Goal: Task Accomplishment & Management: Use online tool/utility

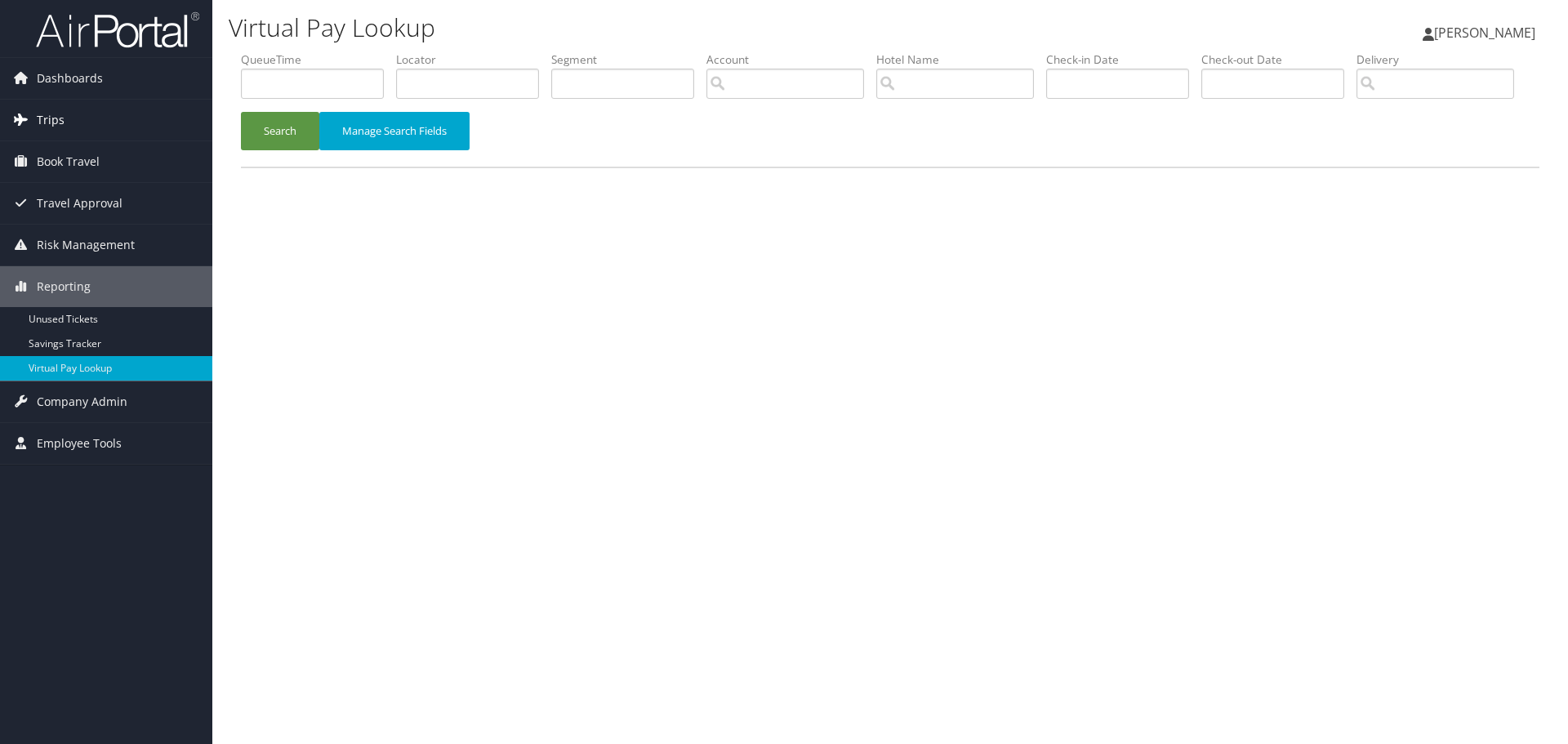
click at [63, 117] on link "Trips" at bounding box center [106, 120] width 212 height 41
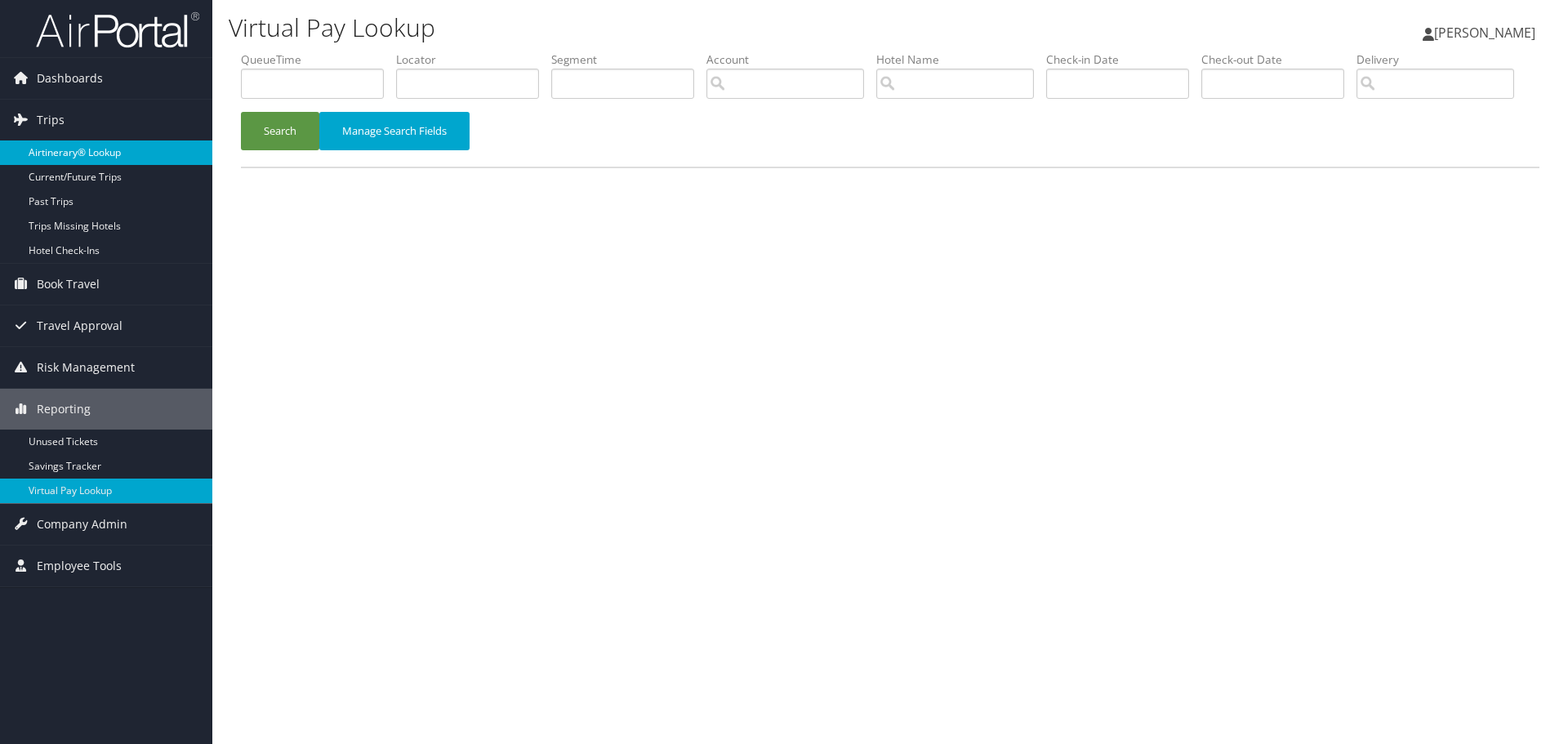
click at [64, 148] on link "Airtinerary® Lookup" at bounding box center [106, 153] width 212 height 25
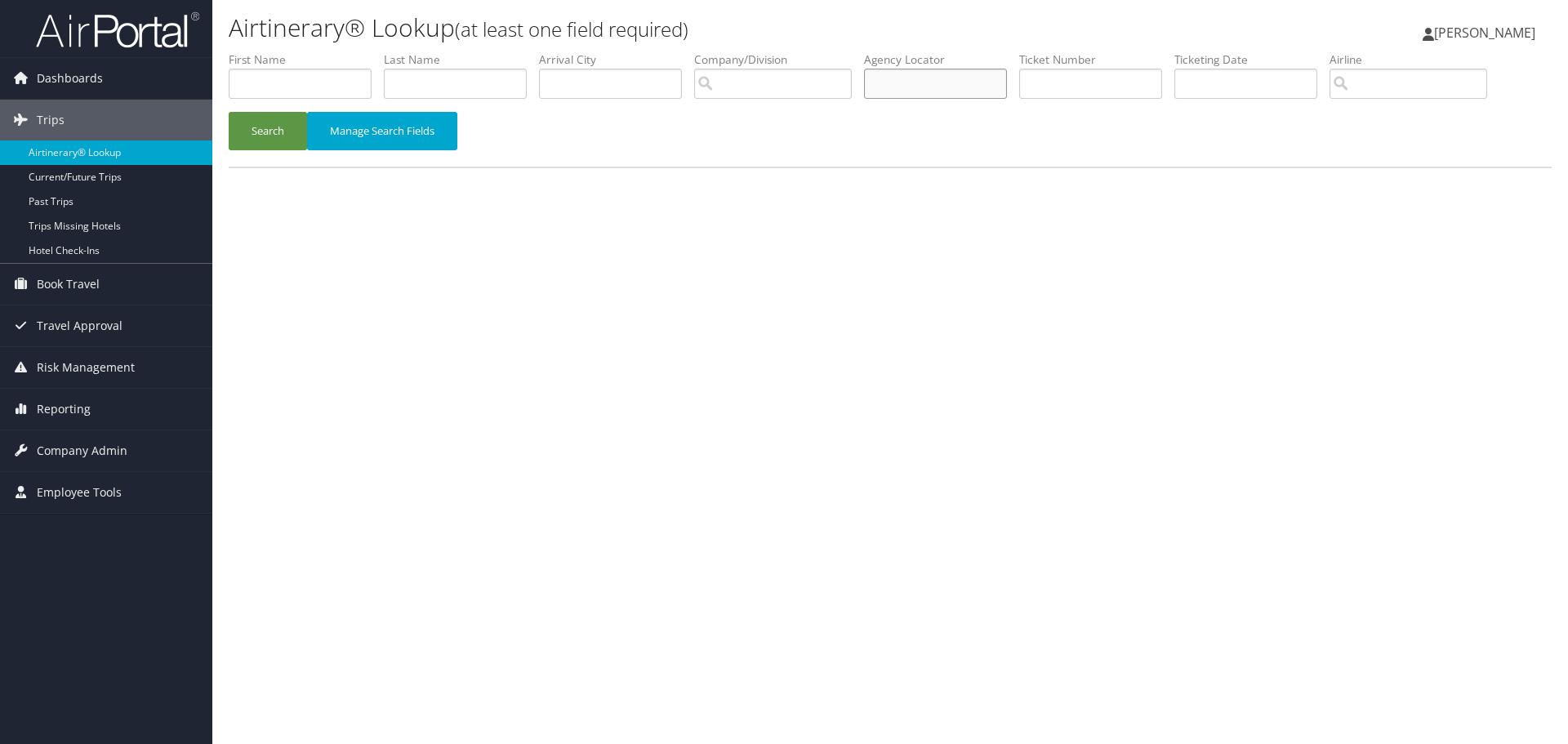
click at [996, 86] on input "text" at bounding box center [936, 84] width 143 height 30
paste input "WAZKBA"
type input "WAZKBA"
click at [270, 137] on button "Search" at bounding box center [268, 131] width 79 height 38
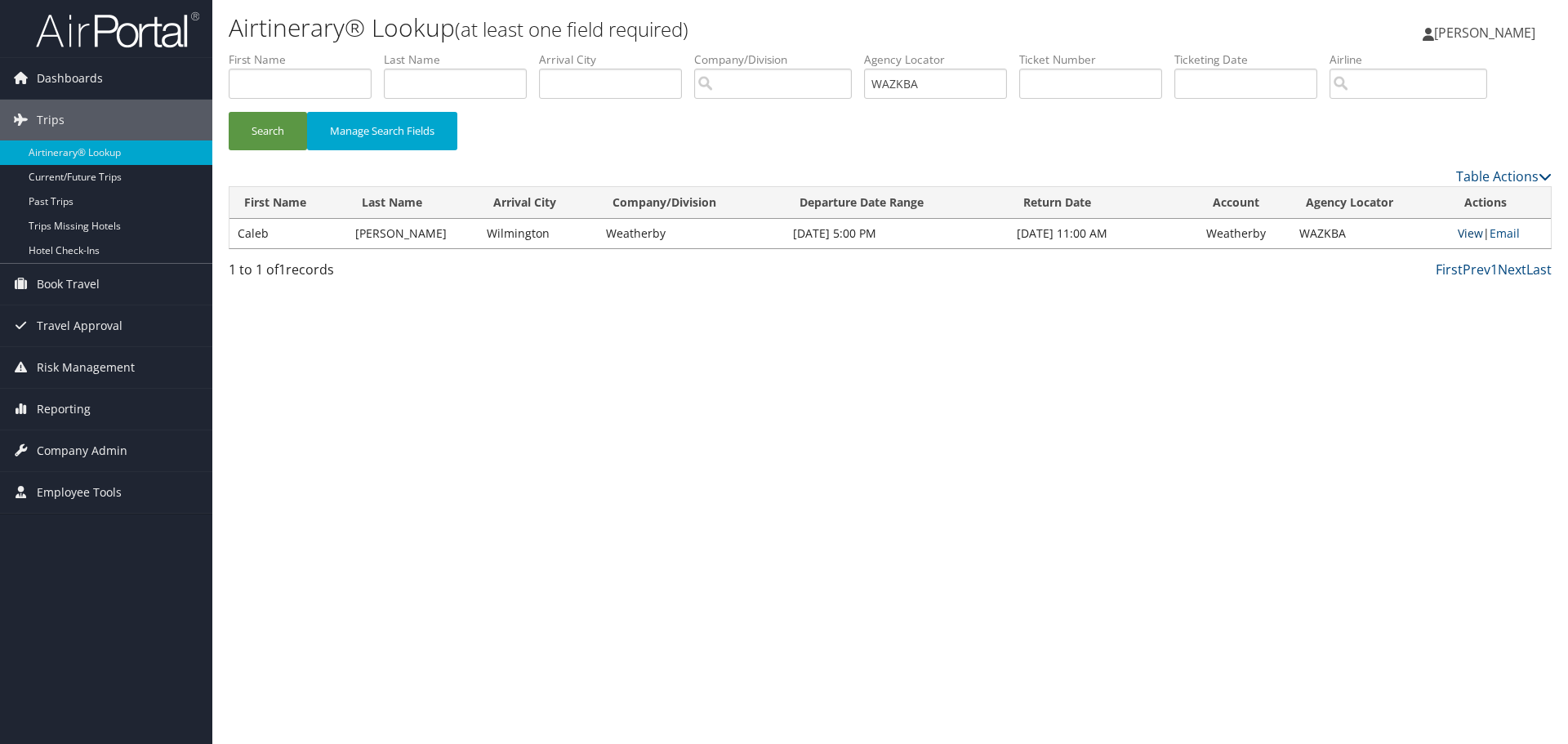
click at [1474, 235] on link "View" at bounding box center [1470, 233] width 26 height 16
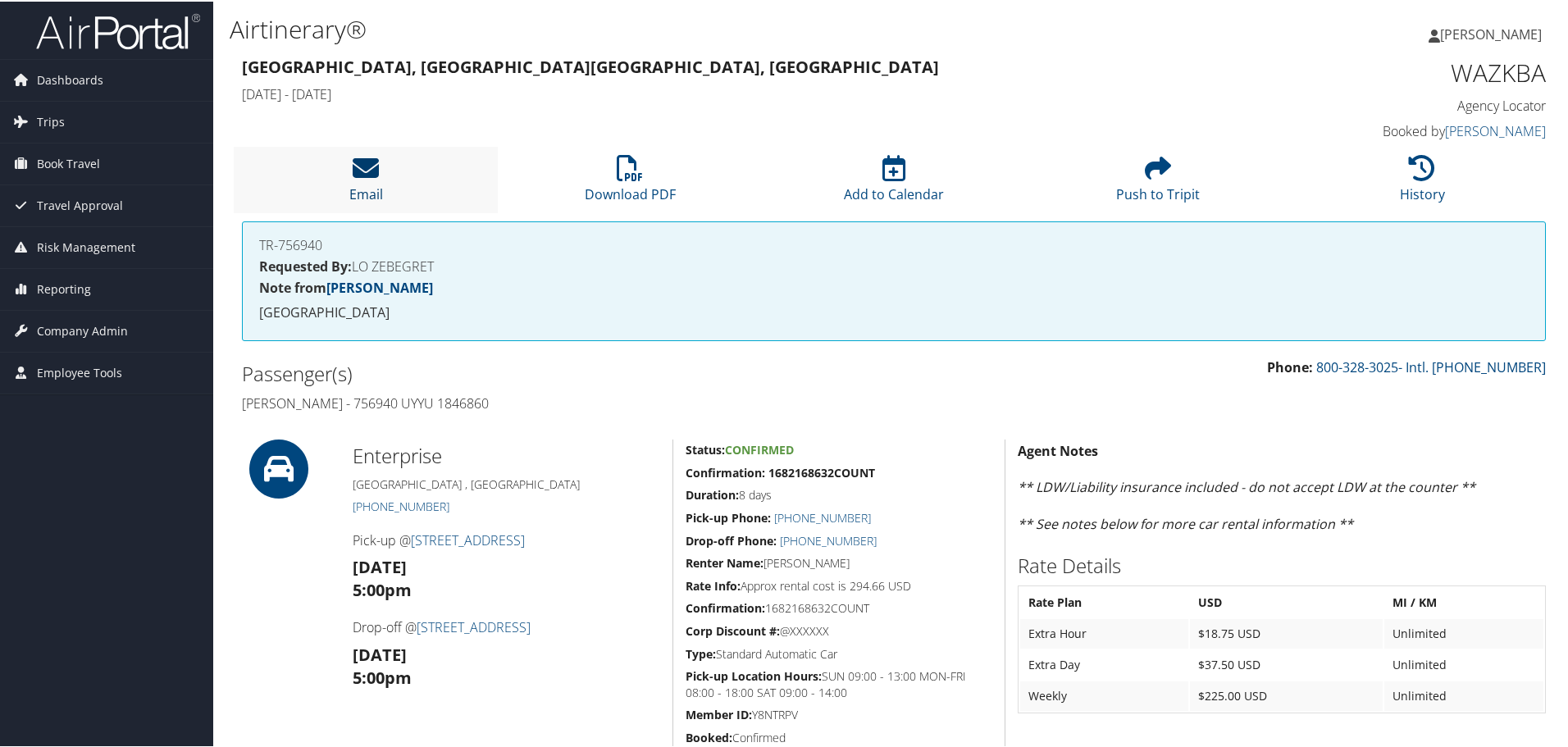
click at [369, 167] on icon at bounding box center [366, 167] width 27 height 27
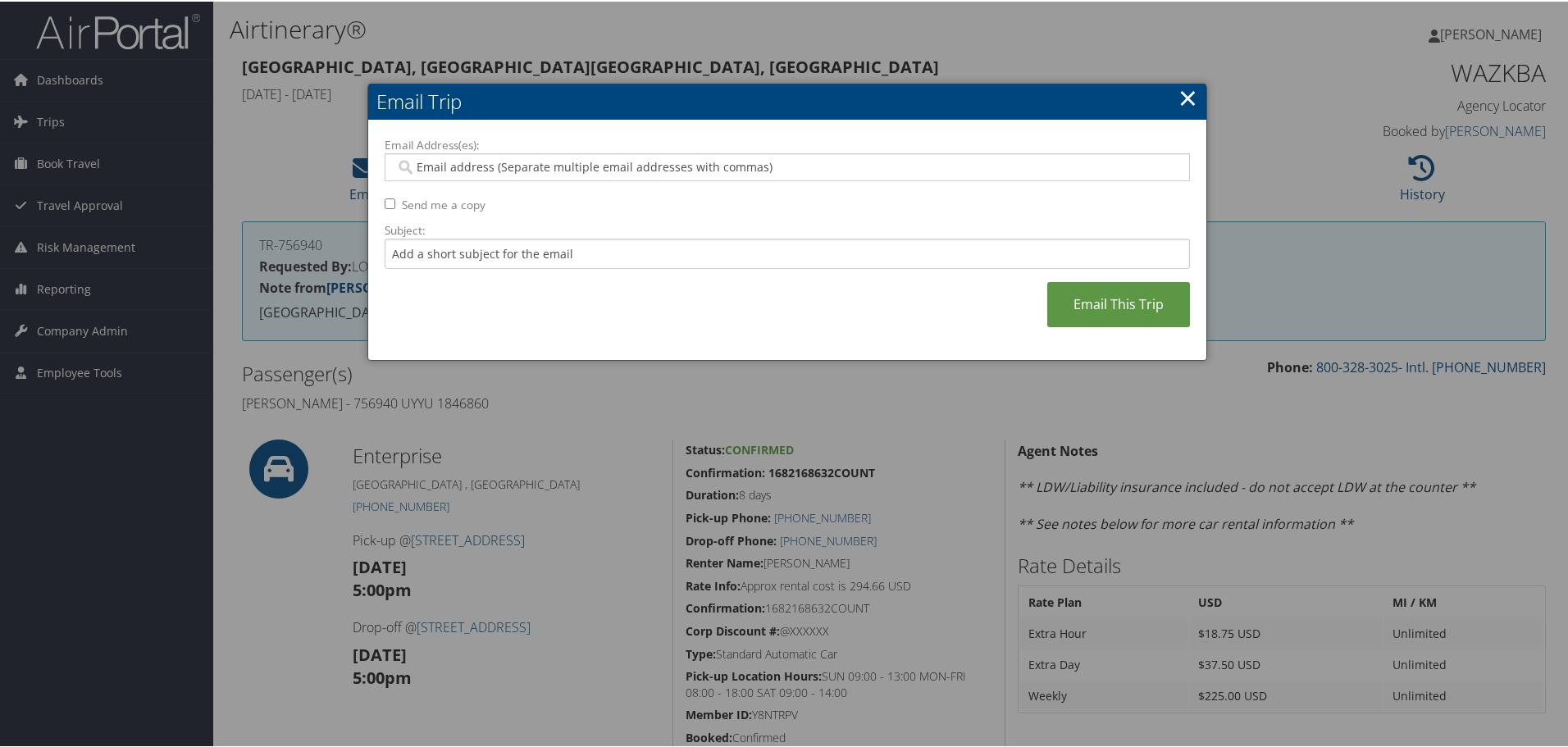
click at [627, 167] on input "Email Address(es):" at bounding box center [786, 165] width 783 height 16
type input "ken"
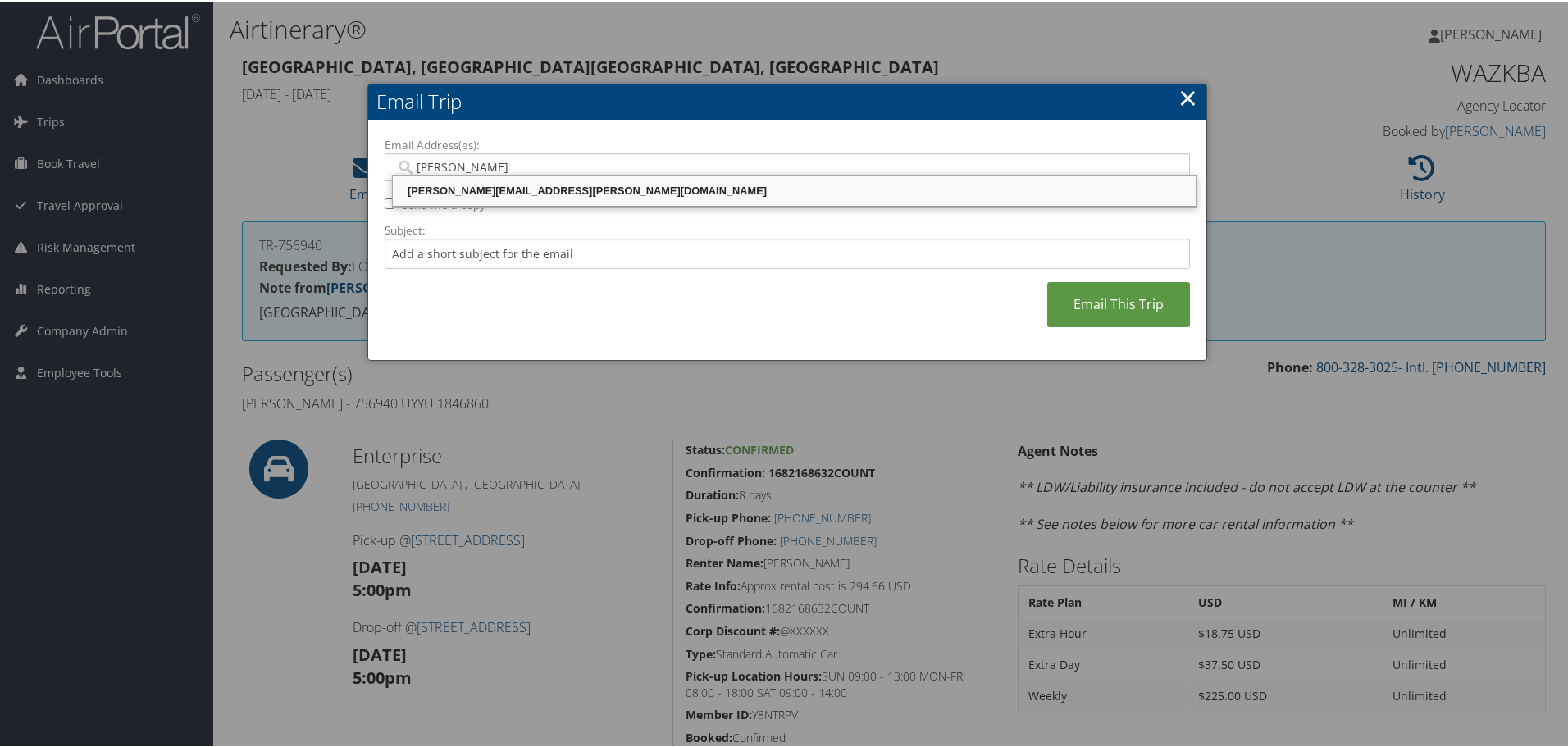
click at [621, 183] on div "KENNETH.ZACHARY@CHGHEALTHCARE.COM" at bounding box center [793, 189] width 798 height 16
type input "KENNETH.ZACHARY@CHGHEALTHCARE.COM"
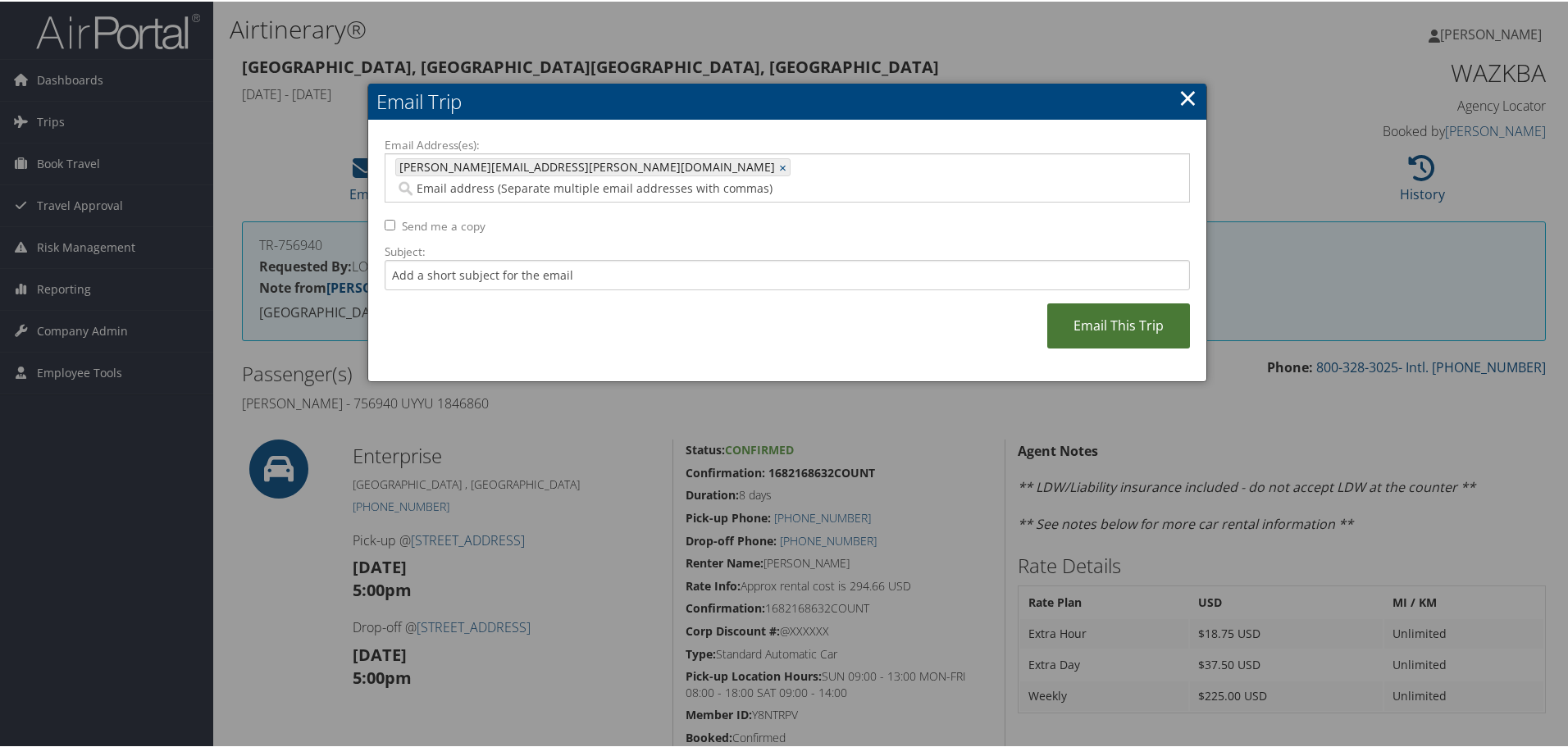
click at [1101, 302] on link "Email This Trip" at bounding box center [1118, 324] width 143 height 45
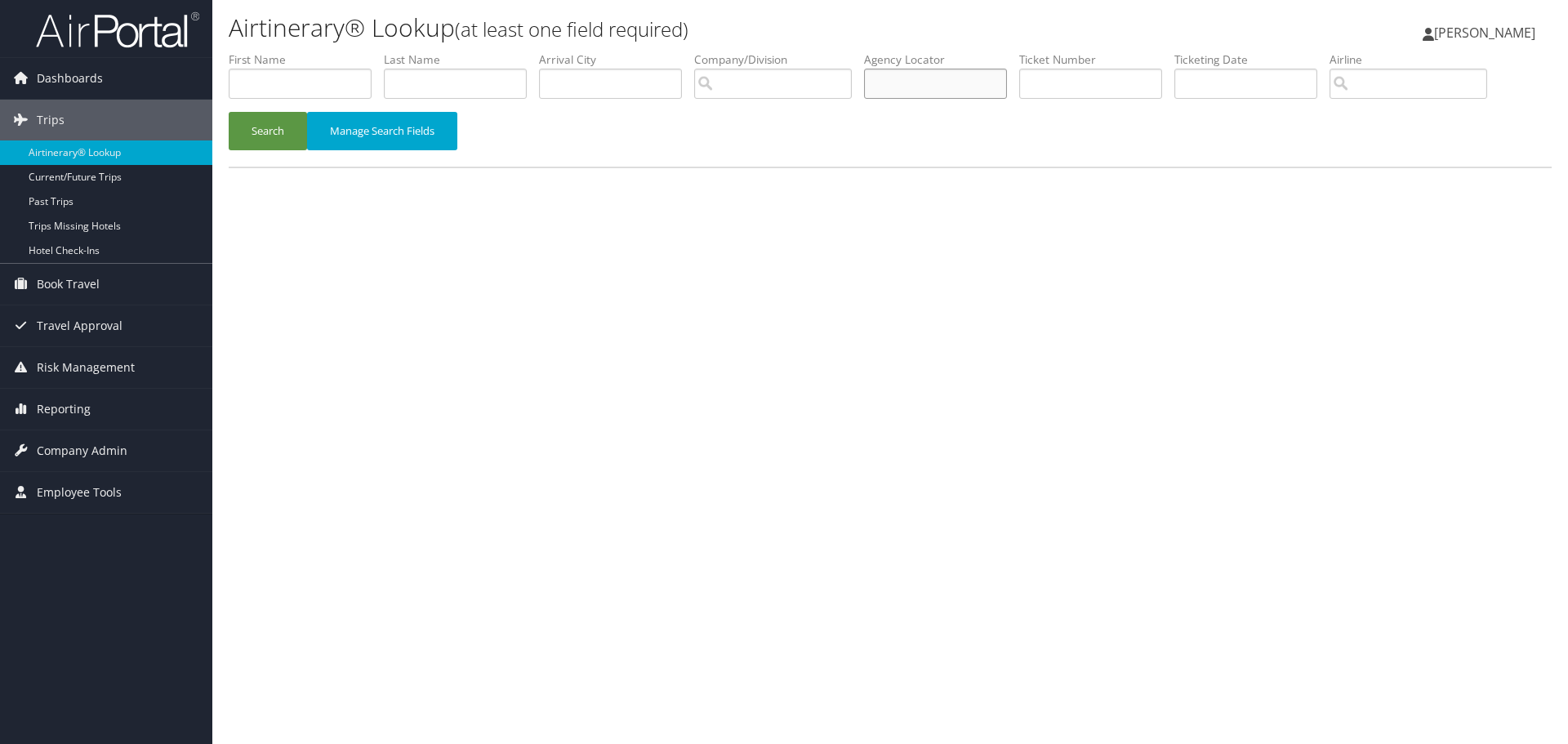
click at [918, 83] on input "text" at bounding box center [936, 84] width 143 height 30
paste input "UYFUGE"
type input "UYFUGE"
click at [253, 133] on button "Search" at bounding box center [268, 131] width 79 height 38
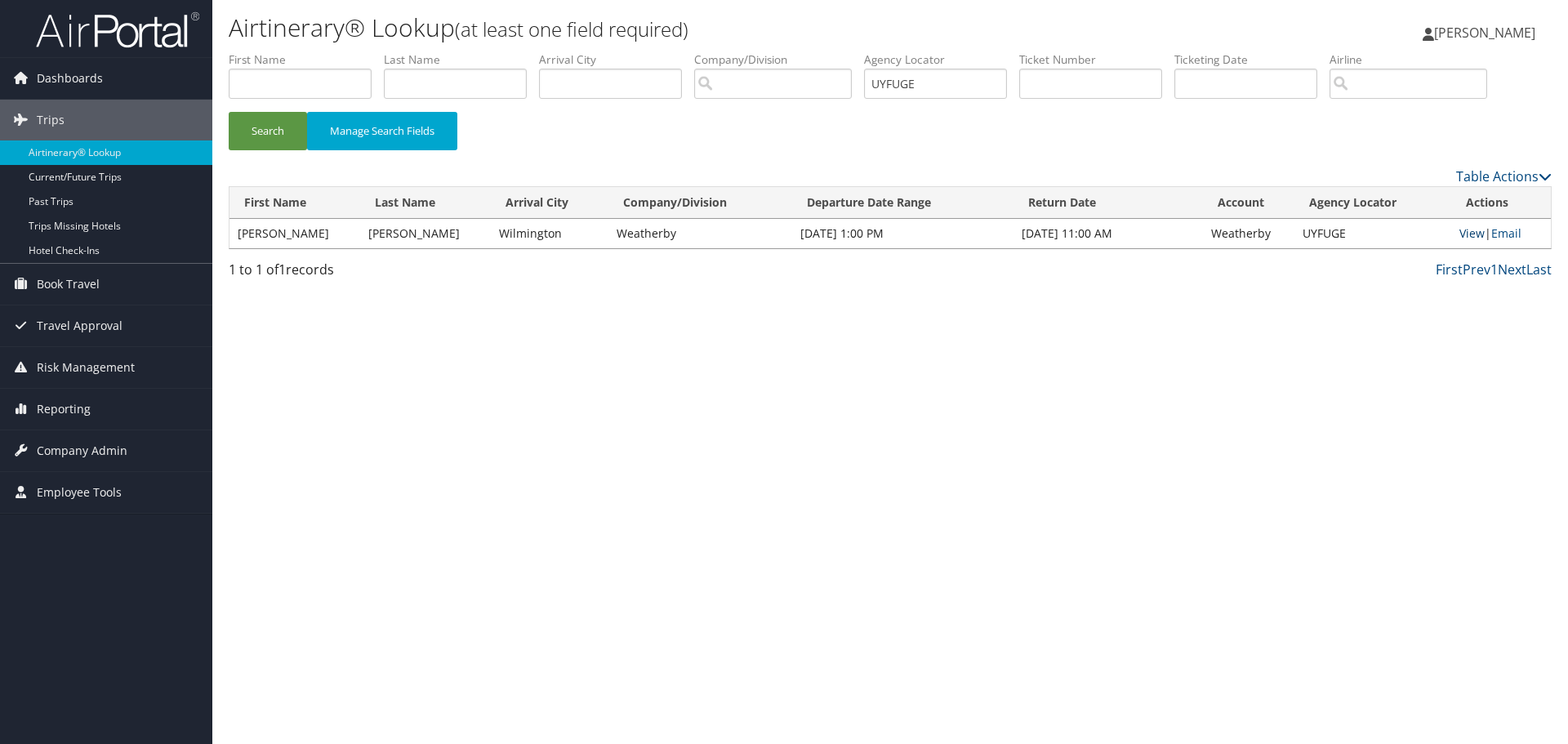
click at [1462, 231] on link "View" at bounding box center [1472, 233] width 26 height 16
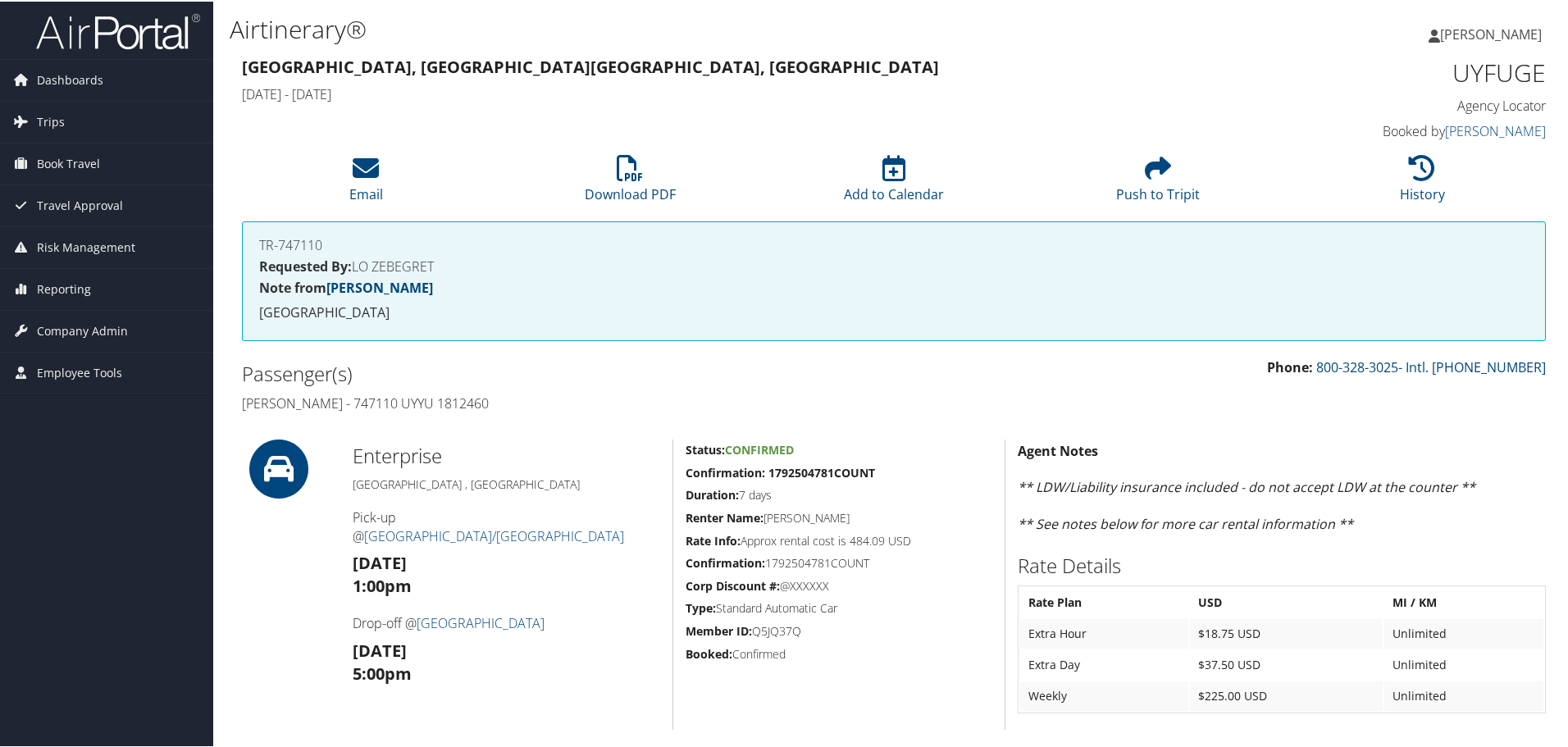
scroll to position [82, 0]
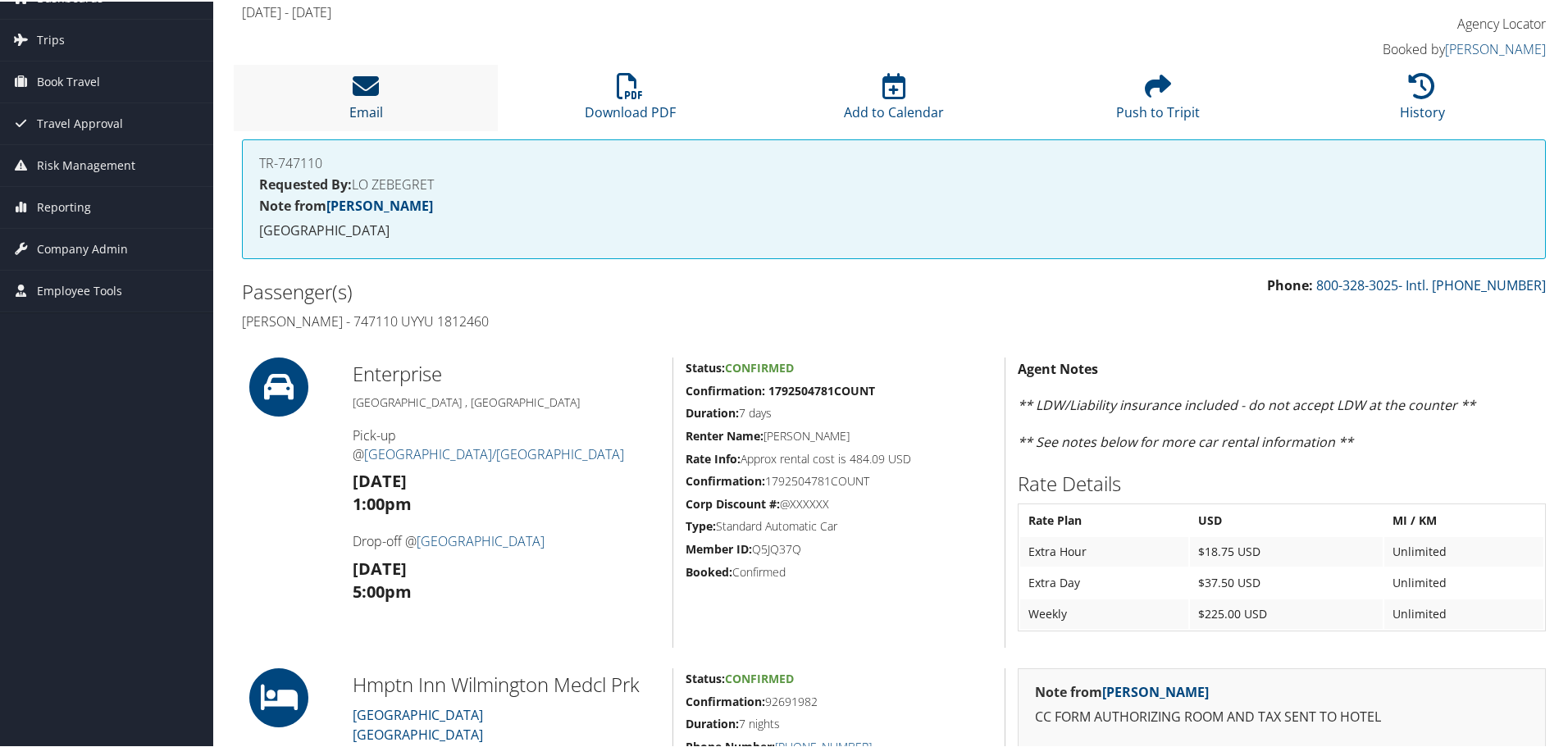
click at [371, 88] on icon at bounding box center [366, 84] width 27 height 27
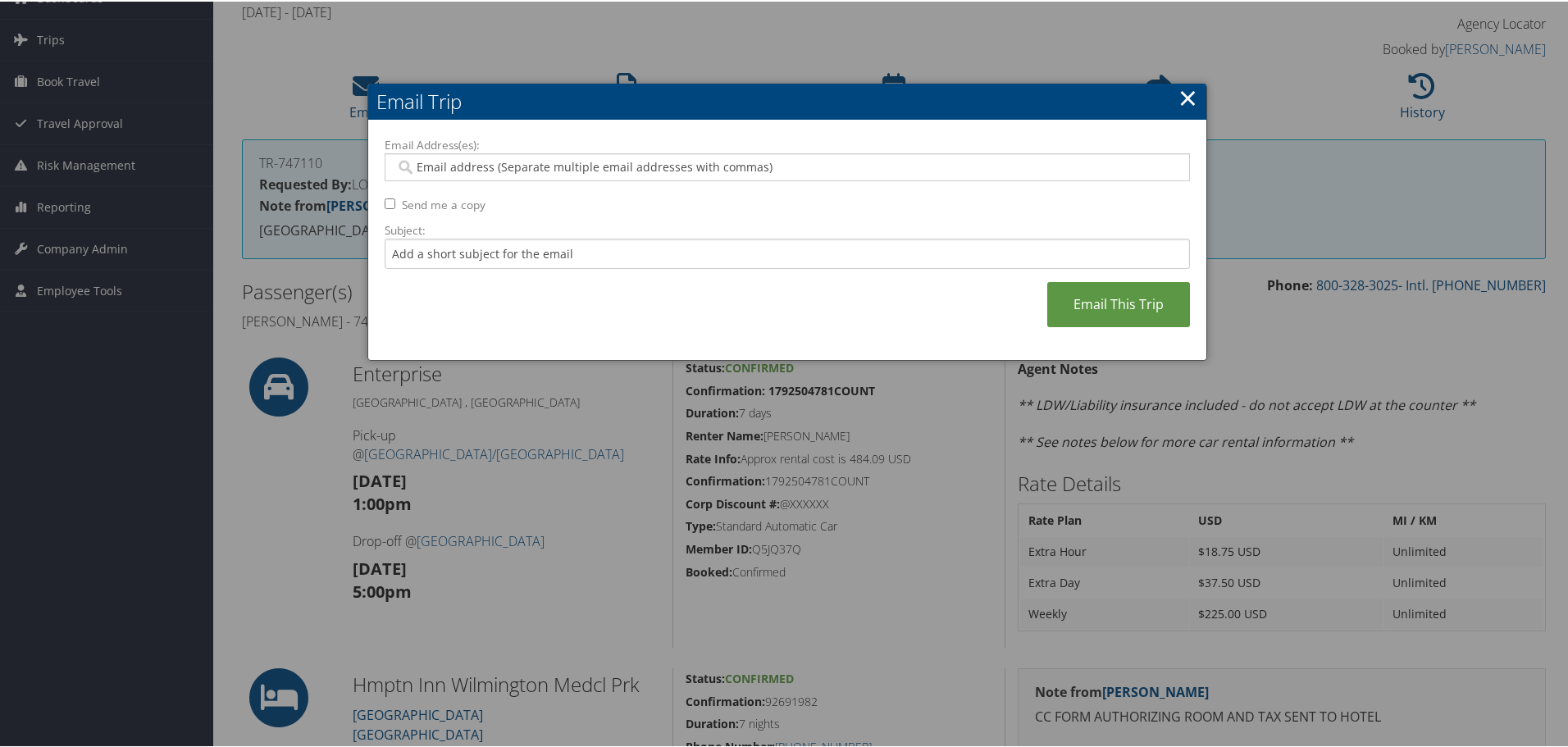
click at [612, 168] on input "Email Address(es):" at bounding box center [786, 165] width 783 height 16
type input "[PERSON_NAME]"
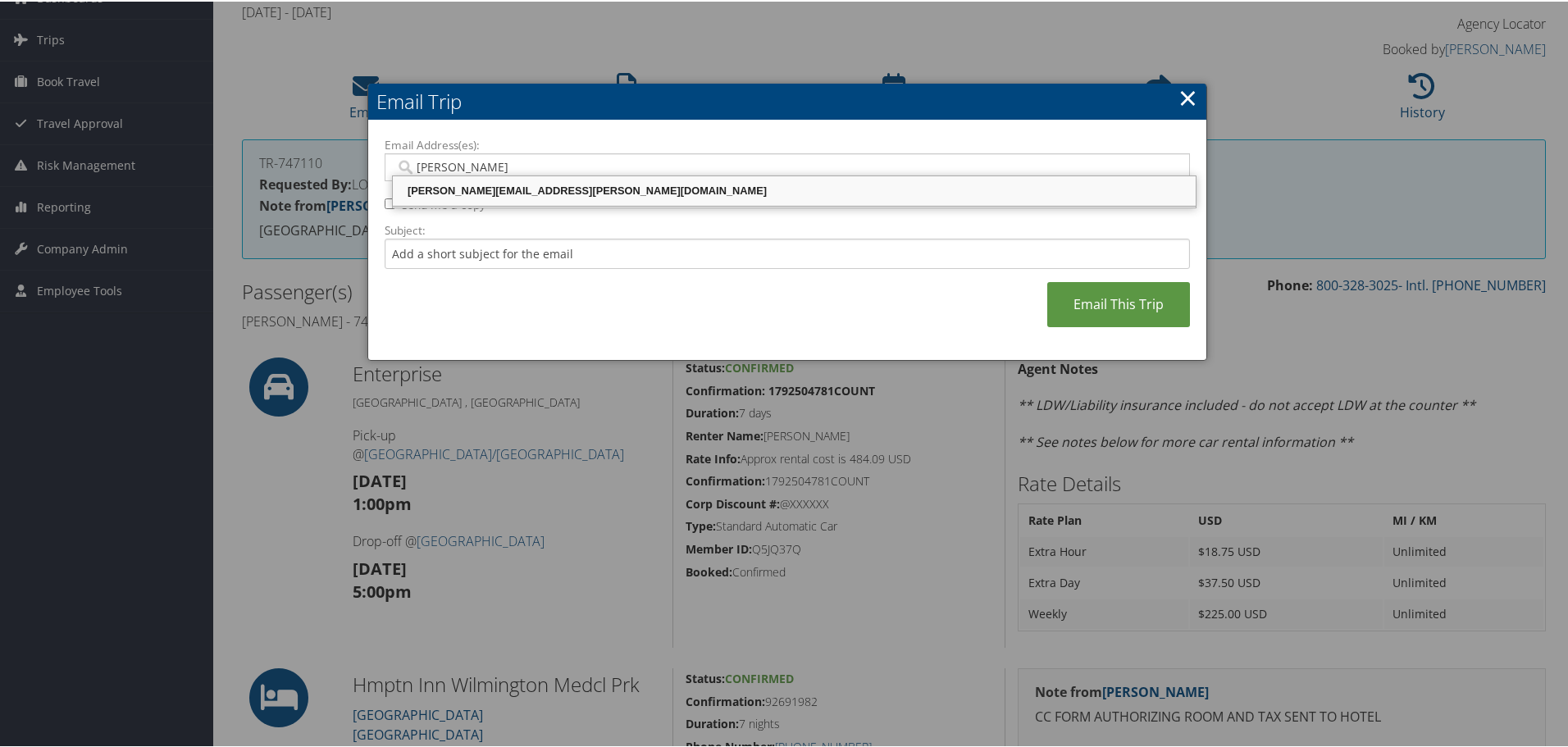
click at [588, 182] on div "[PERSON_NAME][EMAIL_ADDRESS][PERSON_NAME][DOMAIN_NAME]" at bounding box center [793, 189] width 798 height 16
type input "[PERSON_NAME][EMAIL_ADDRESS][PERSON_NAME][DOMAIN_NAME]"
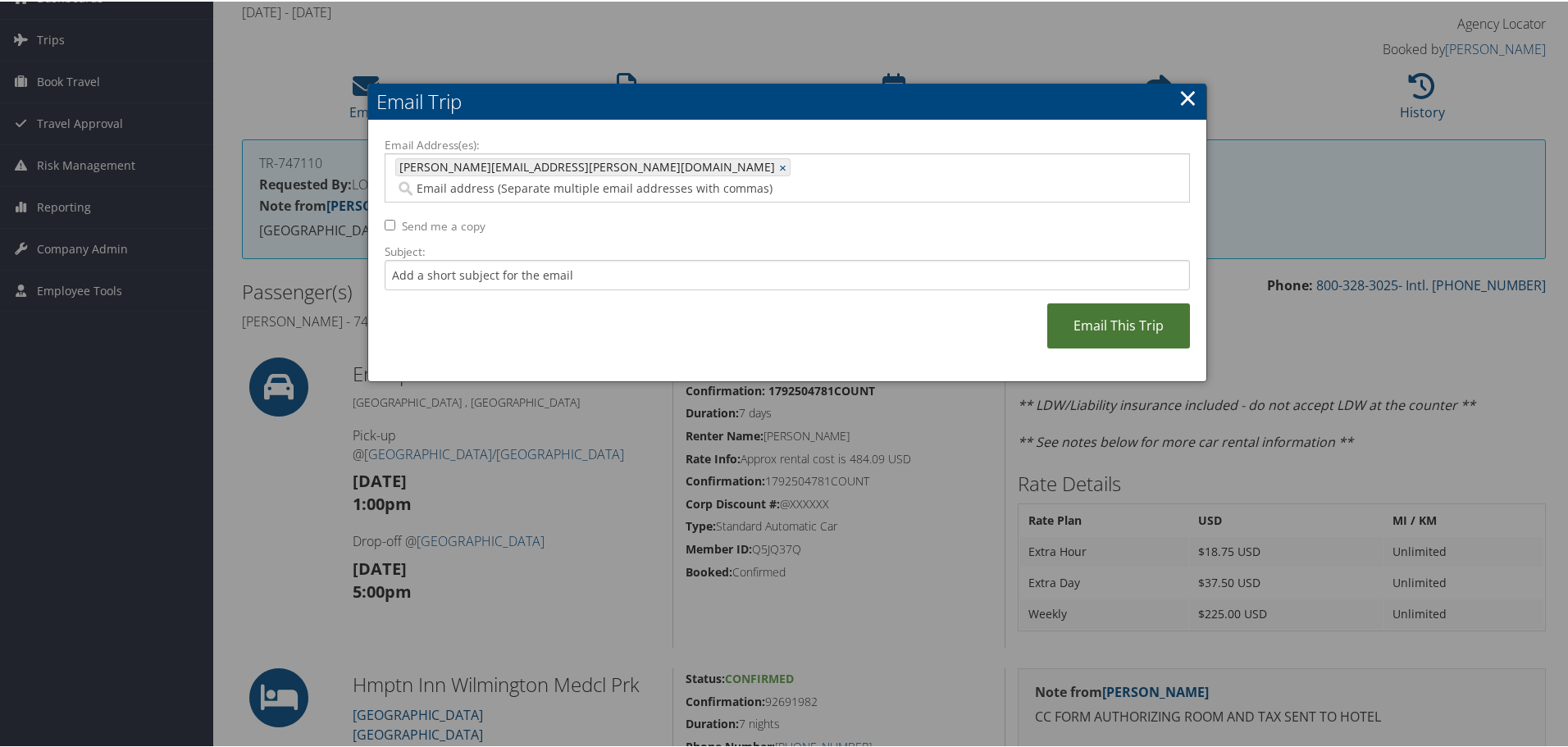
click at [1083, 302] on link "Email This Trip" at bounding box center [1118, 324] width 143 height 45
